Goal: Task Accomplishment & Management: Use online tool/utility

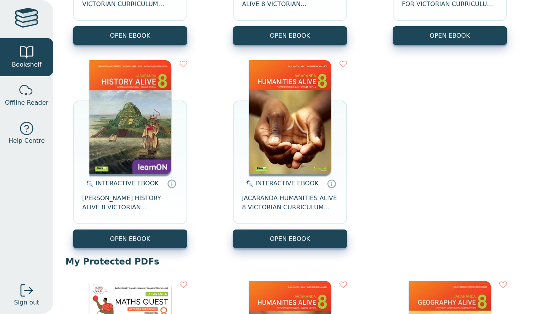
scroll to position [247, 0]
click at [110, 239] on button "OPEN EBOOK" at bounding box center [130, 238] width 114 height 19
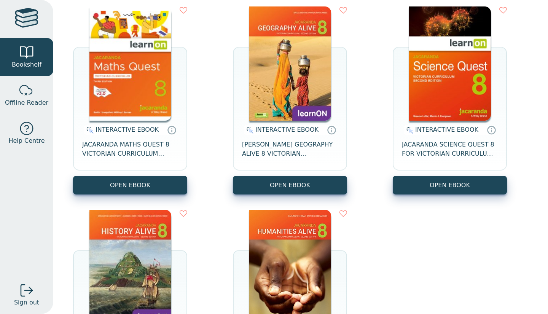
scroll to position [97, 0]
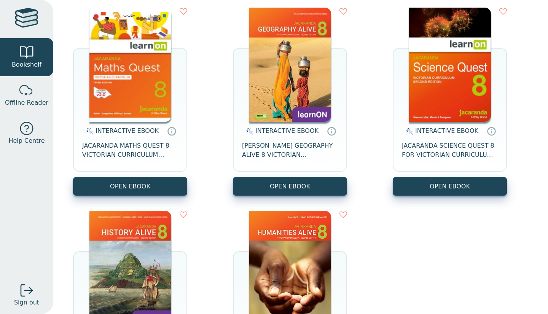
click at [296, 191] on button "OPEN EBOOK" at bounding box center [290, 186] width 114 height 19
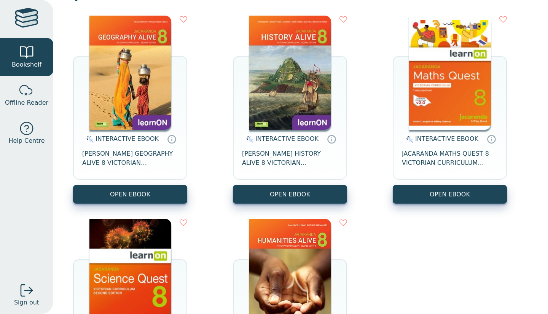
scroll to position [89, 0]
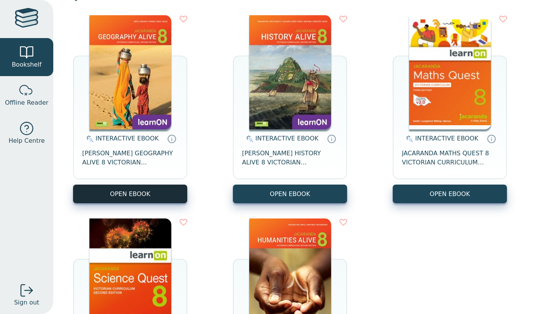
click at [136, 190] on button "OPEN EBOOK" at bounding box center [130, 193] width 114 height 19
